Goal: Check status

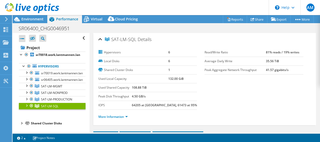
select select "USD"
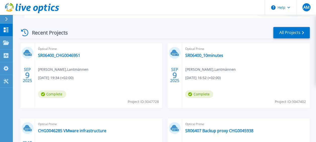
scroll to position [126, 0]
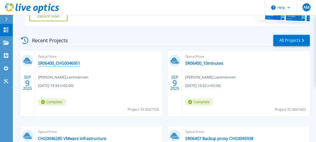
click at [63, 62] on link "SR06400_CHG0046951" at bounding box center [59, 63] width 42 height 5
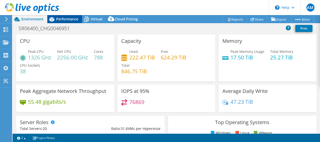
click at [73, 18] on span "Performance" at bounding box center [67, 19] width 22 height 5
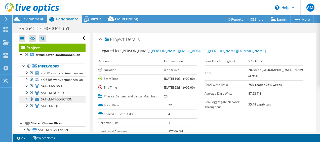
click at [57, 100] on span "SAT-LM-PRODUCTION" at bounding box center [56, 99] width 31 height 4
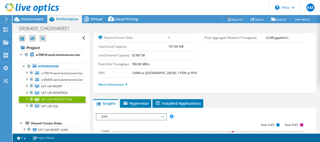
scroll to position [75, 0]
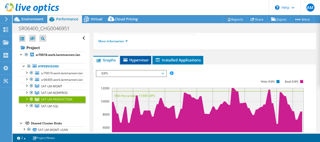
click at [133, 58] on span "Hypervisor" at bounding box center [136, 59] width 26 height 5
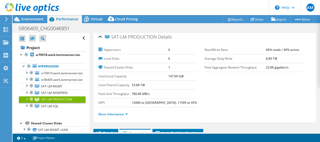
scroll to position [0, 0]
